Goal: Task Accomplishment & Management: Manage account settings

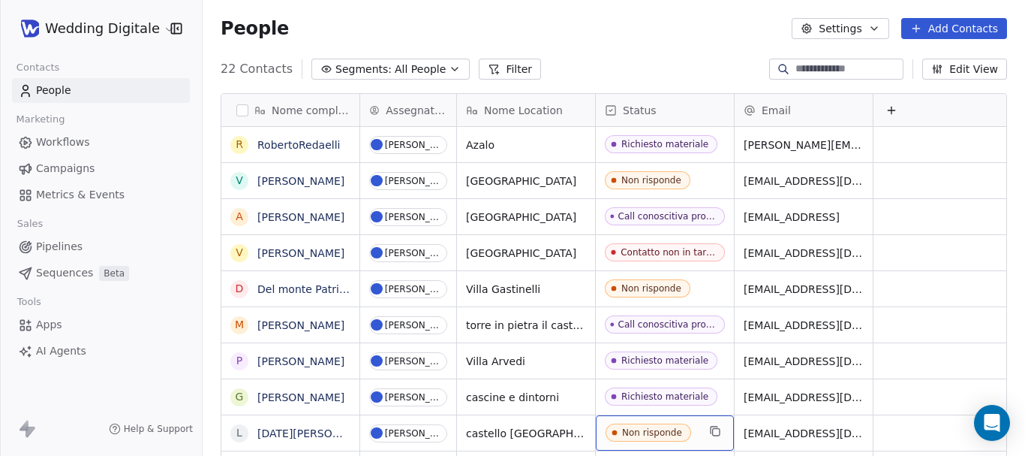
scroll to position [361, 0]
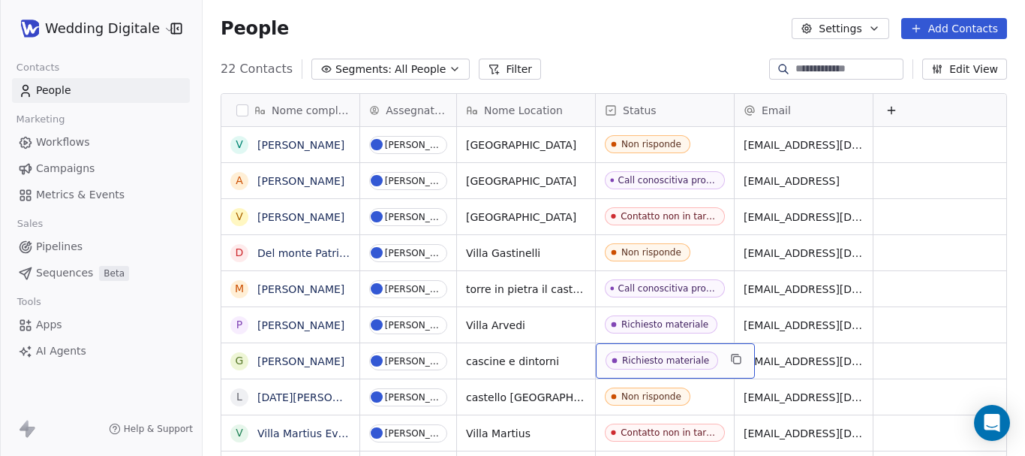
click at [658, 354] on span "Richiesto materiale" at bounding box center [662, 360] width 113 height 18
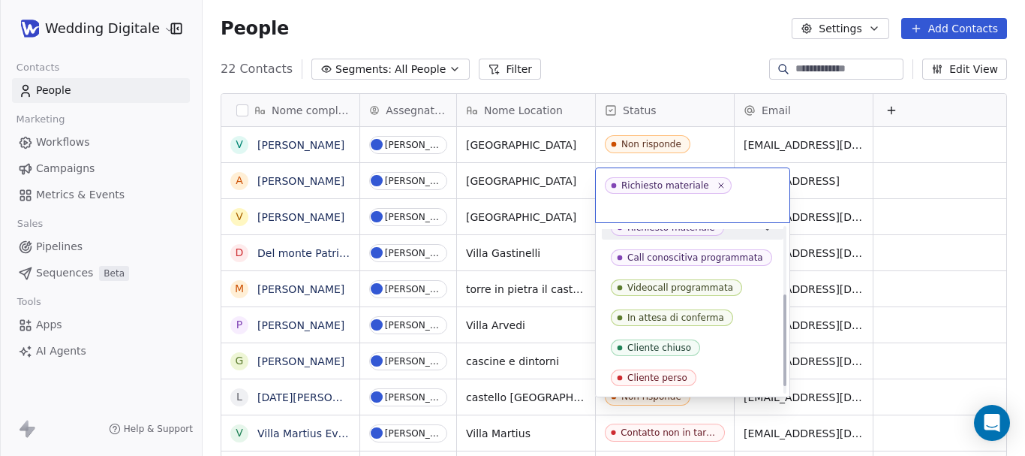
scroll to position [133, 0]
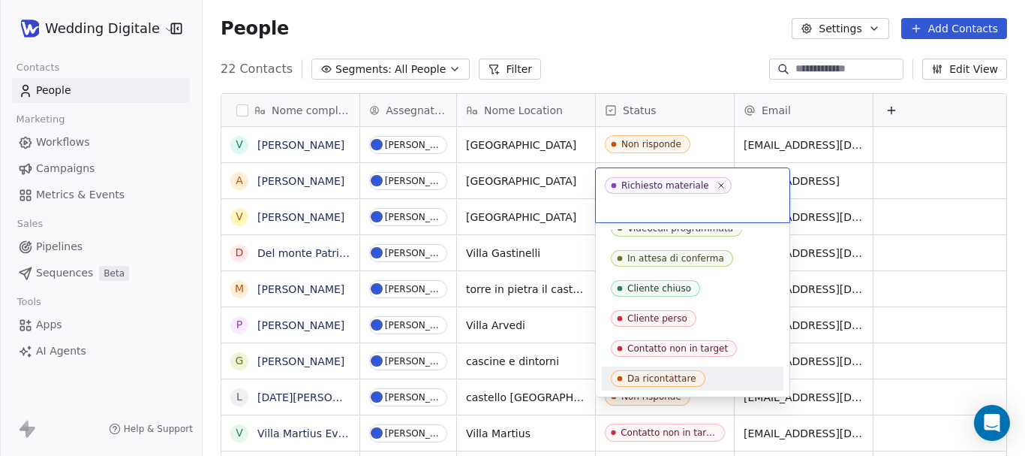
click at [664, 373] on div "Da ricontattare" at bounding box center [662, 378] width 69 height 11
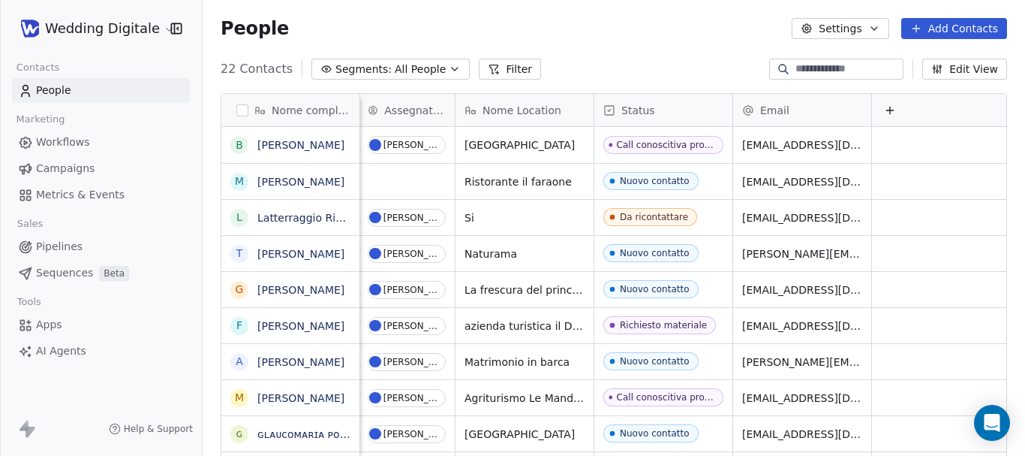
scroll to position [0, 0]
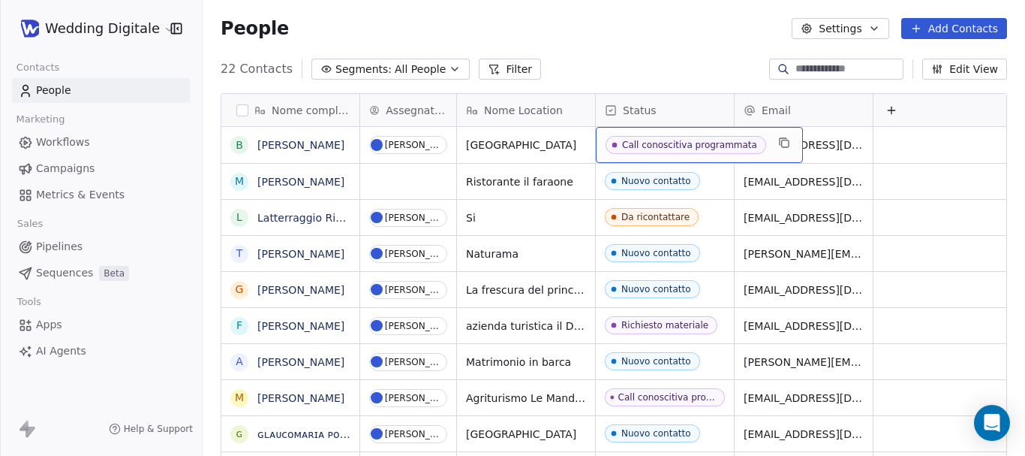
click at [675, 143] on div "Call conoscitiva programmata" at bounding box center [689, 145] width 135 height 11
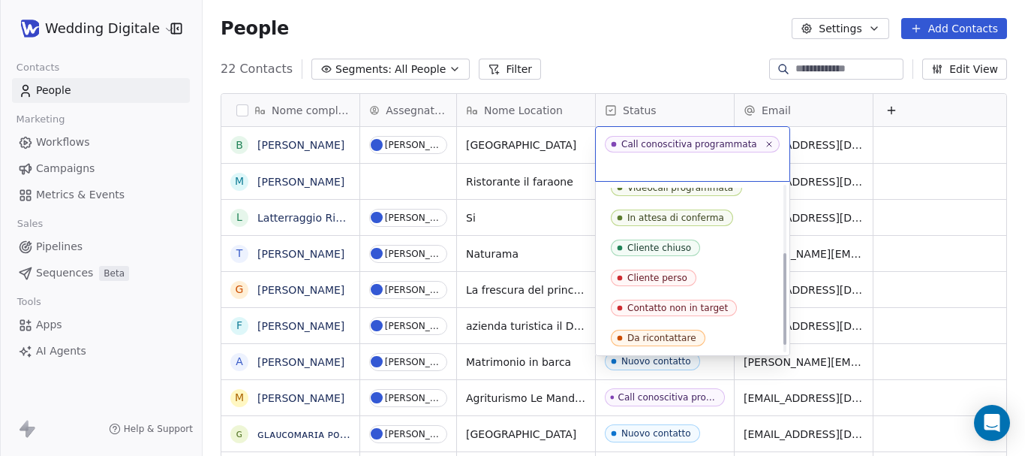
scroll to position [133, 0]
click at [661, 332] on div "Da ricontattare" at bounding box center [662, 337] width 69 height 11
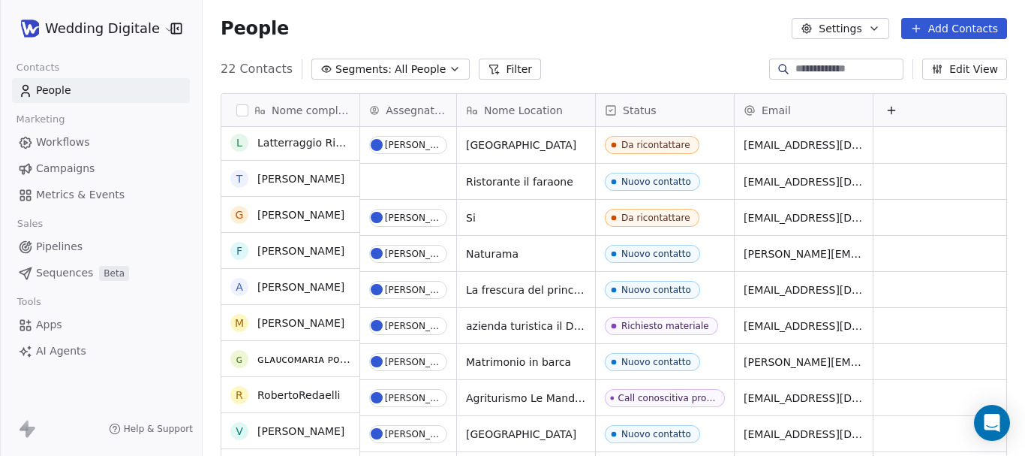
scroll to position [0, 0]
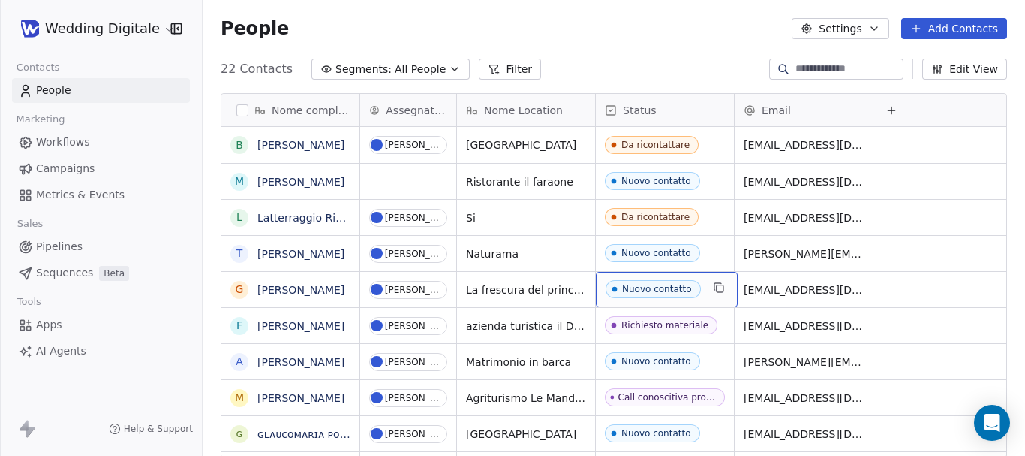
click at [636, 289] on div "Nuovo contatto" at bounding box center [657, 289] width 70 height 11
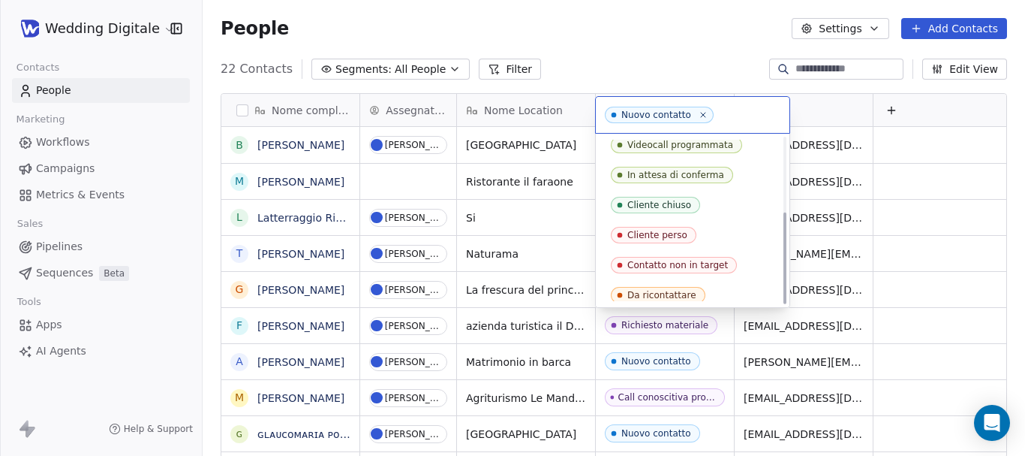
scroll to position [133, 0]
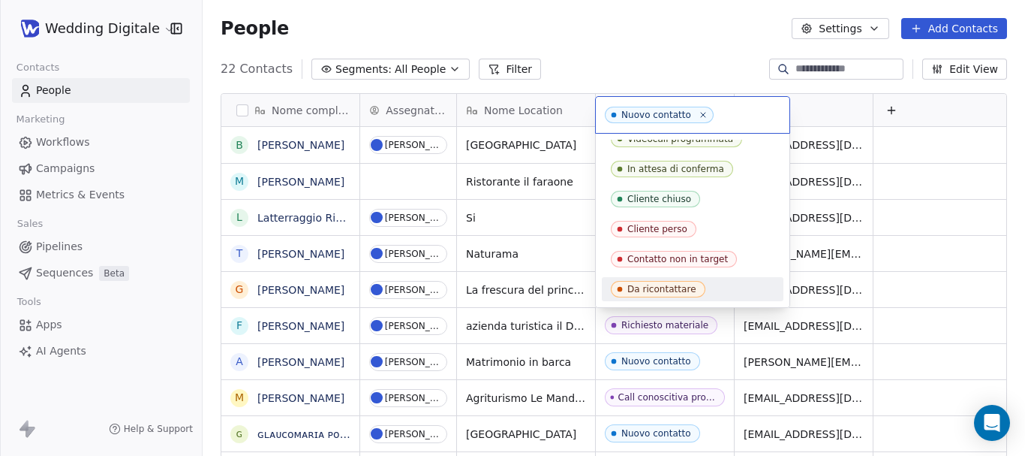
click at [655, 284] on div "Da ricontattare" at bounding box center [662, 289] width 69 height 11
